Goal: Transaction & Acquisition: Purchase product/service

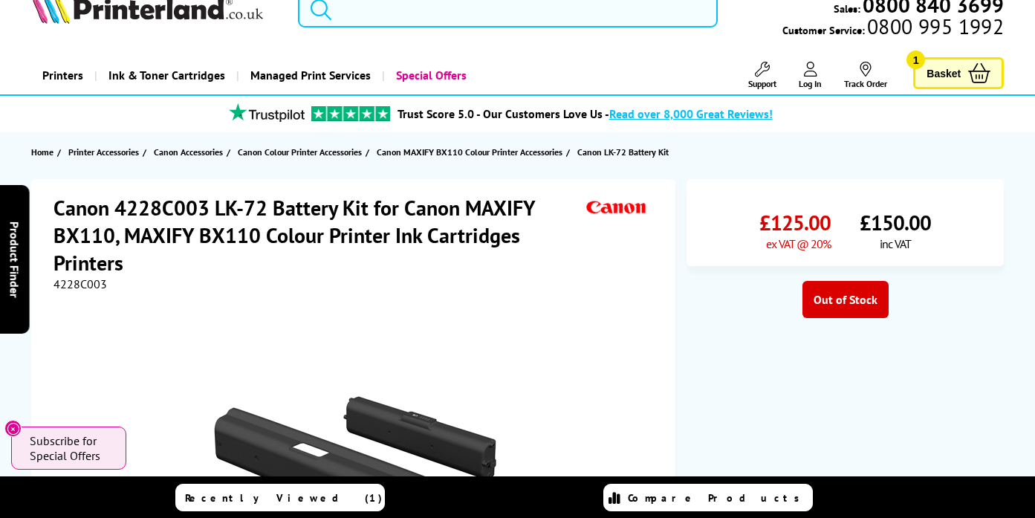
scroll to position [40, 0]
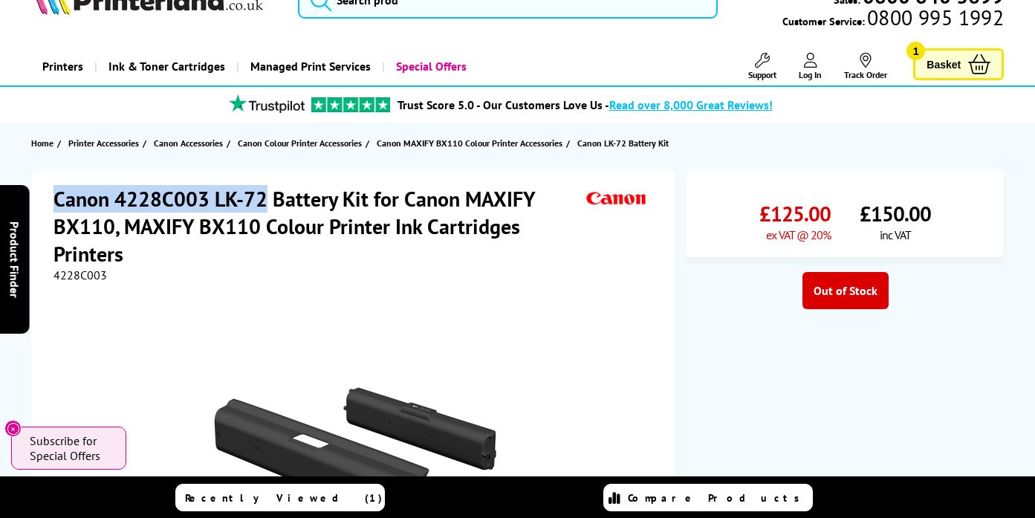
drag, startPoint x: 54, startPoint y: 201, endPoint x: 265, endPoint y: 194, distance: 211.1
click at [265, 194] on h1 "Canon 4228C003 LK-72 Battery Kit for Canon MAXIFY BX110, MAXIFY BX110 Colour Pr…" at bounding box center [317, 226] width 529 height 82
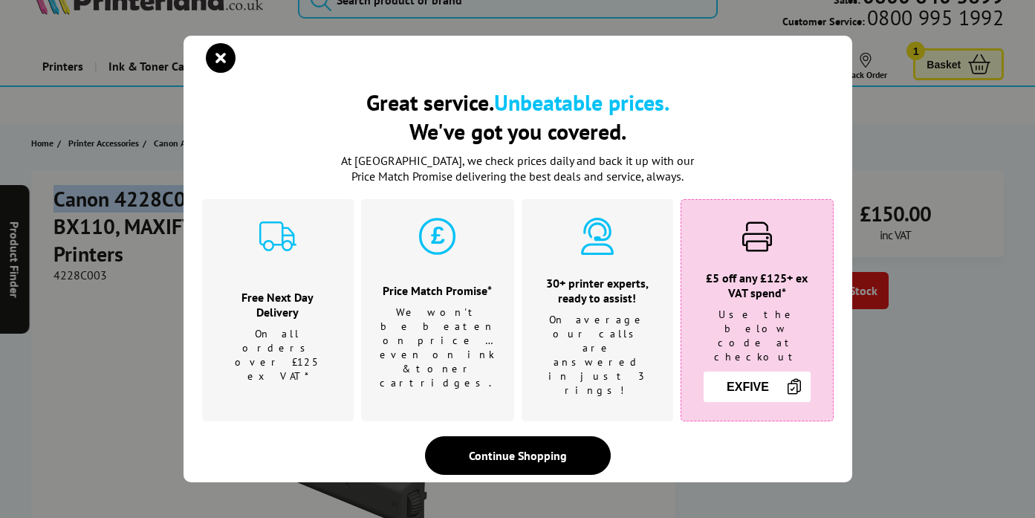
copy h1 "Canon 4228C003 LK-72"
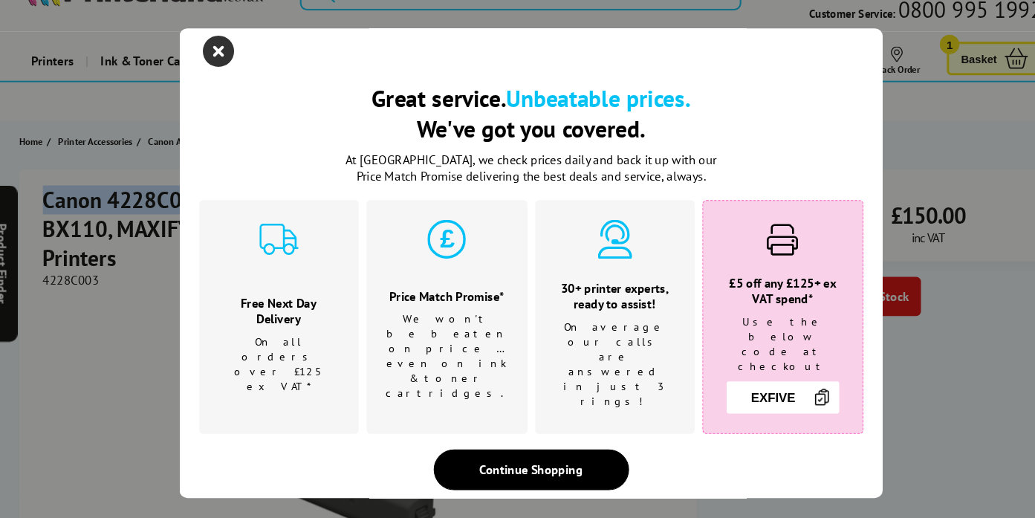
click at [218, 66] on icon "close modal" at bounding box center [221, 58] width 30 height 30
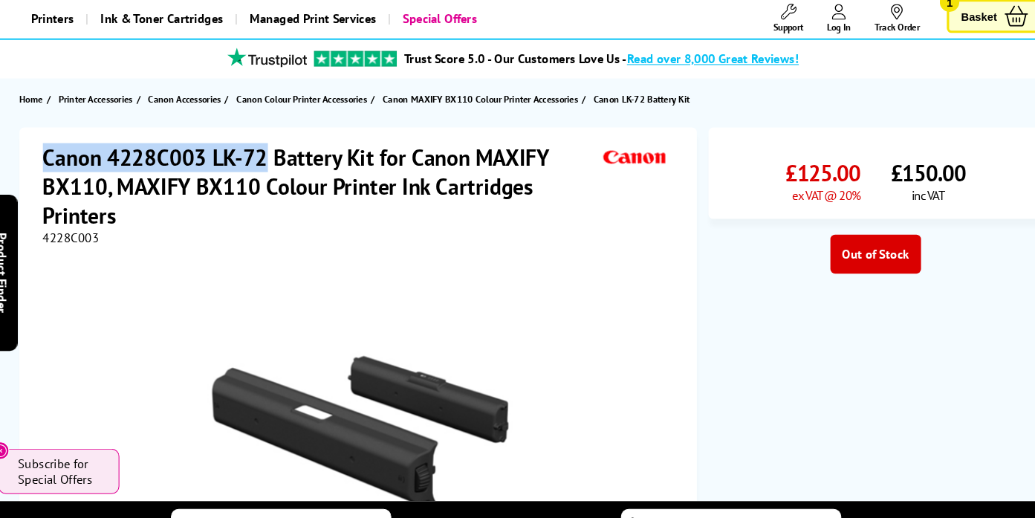
scroll to position [0, 0]
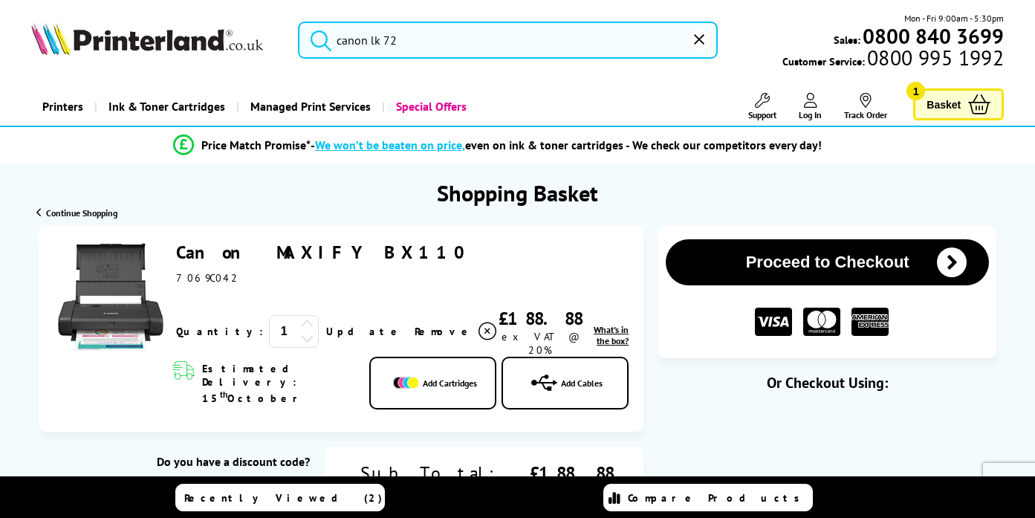
click at [495, 276] on div "Canon MAXIFY BX110 ex VAT @ 20%" at bounding box center [402, 263] width 452 height 44
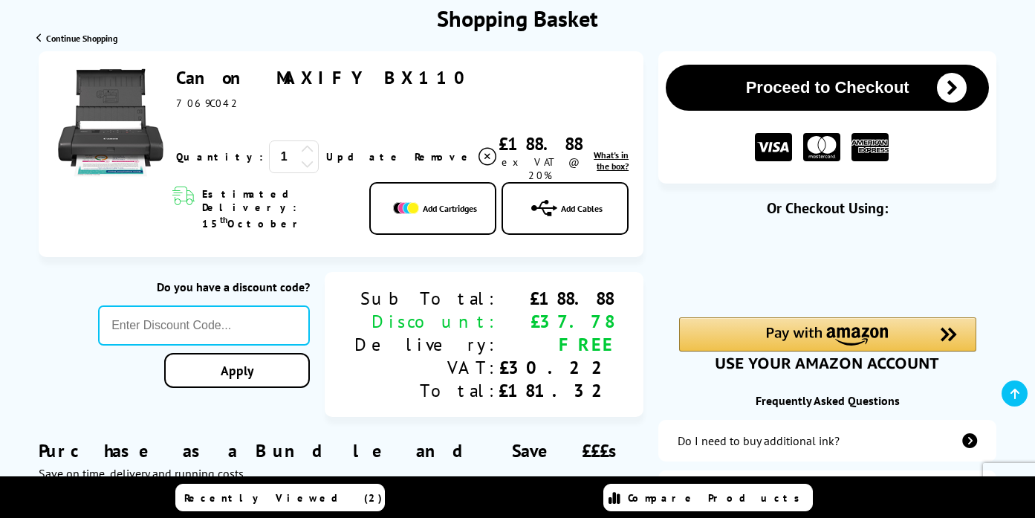
scroll to position [185, 0]
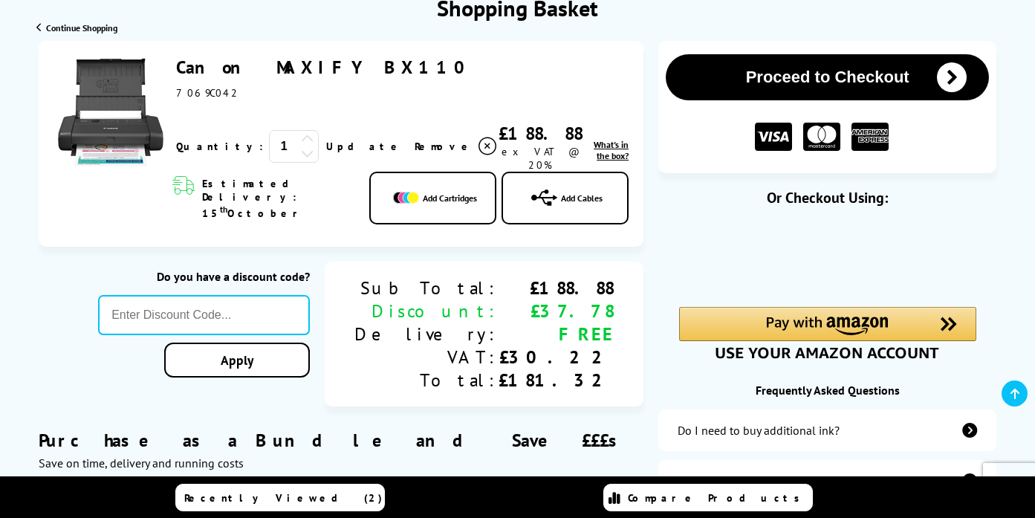
click at [301, 135] on icon at bounding box center [307, 138] width 13 height 13
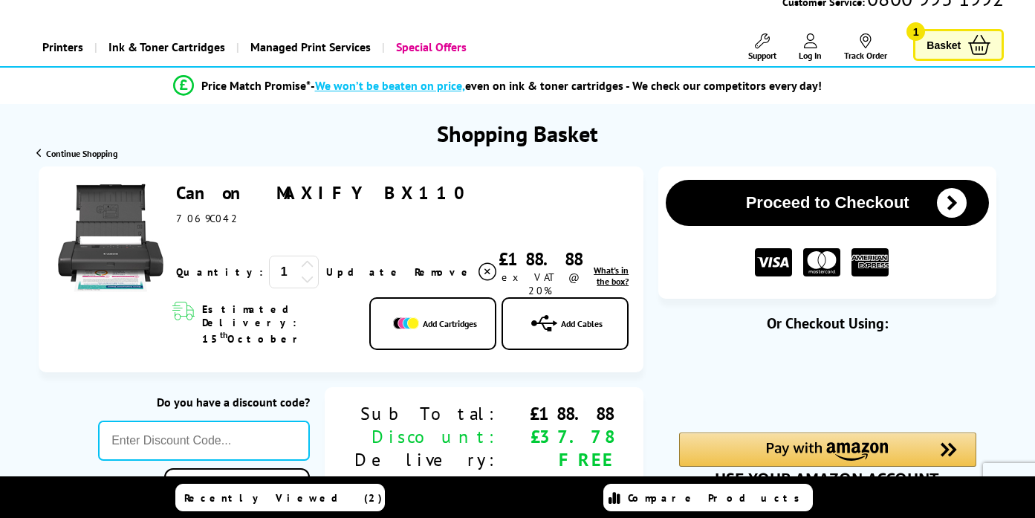
scroll to position [0, 0]
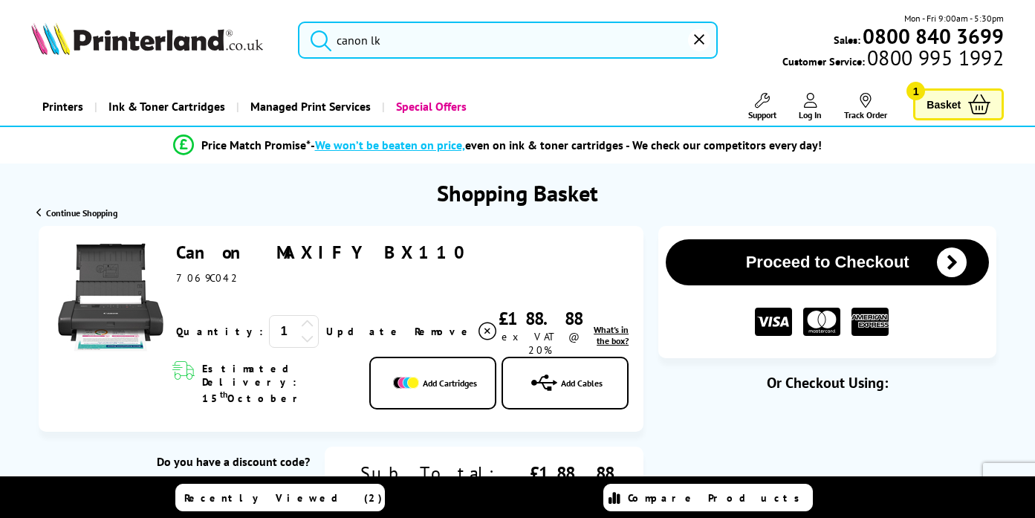
type input "canon"
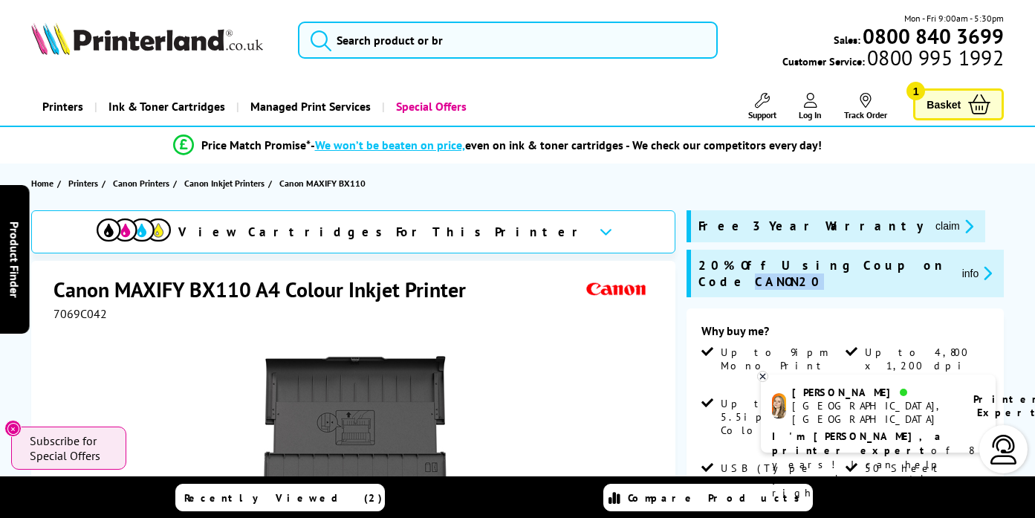
drag, startPoint x: 857, startPoint y: 264, endPoint x: 913, endPoint y: 263, distance: 56.5
click at [913, 263] on div "20% Off Using Coupon Code CANON20 info" at bounding box center [847, 273] width 298 height 33
copy div "CANON20"
click at [998, 269] on div "Free 3 Year Warranty claim 20% Off Using Coupon Code CANON20 info" at bounding box center [844, 259] width 317 height 98
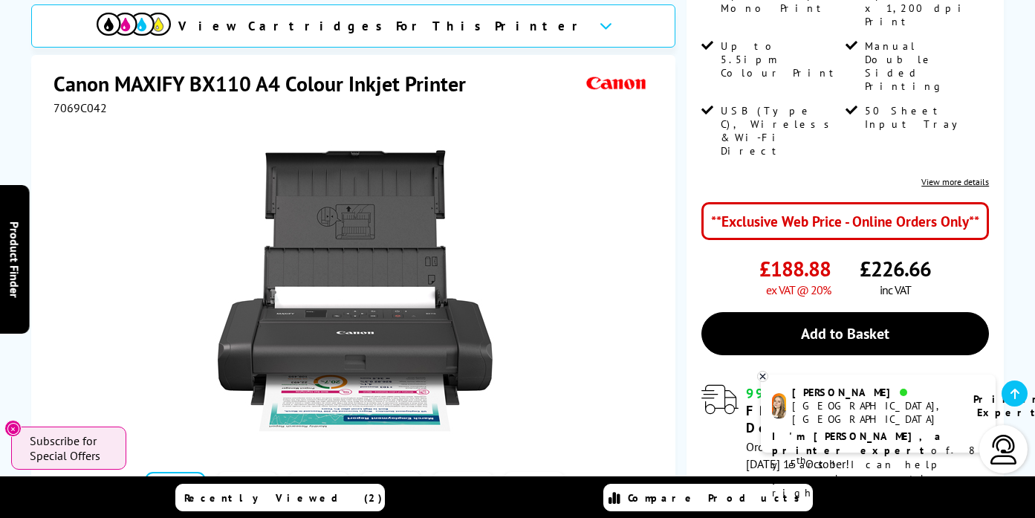
scroll to position [356, 0]
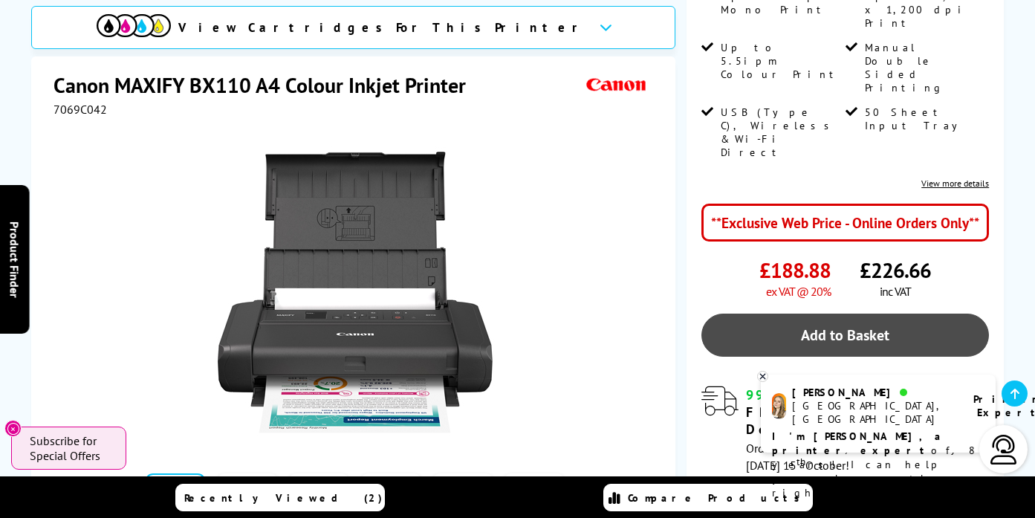
click at [793, 314] on link "Add to Basket" at bounding box center [845, 335] width 288 height 43
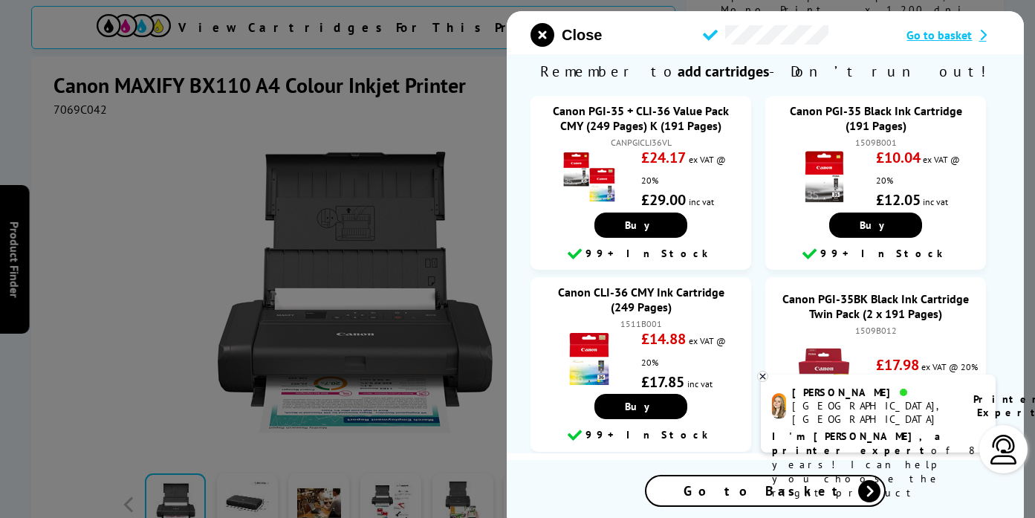
click at [942, 40] on span "Go to basket" at bounding box center [938, 34] width 65 height 15
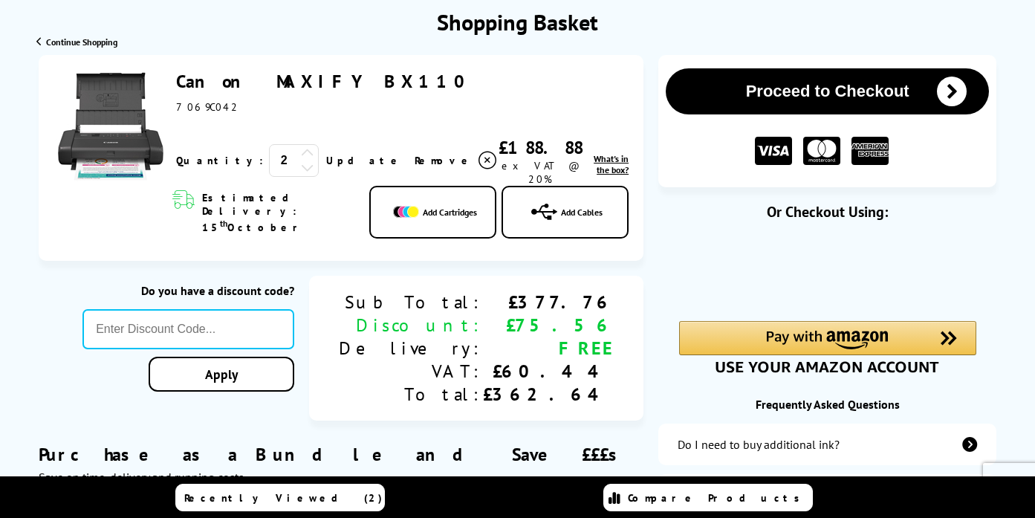
scroll to position [195, 0]
